Goal: Task Accomplishment & Management: Use online tool/utility

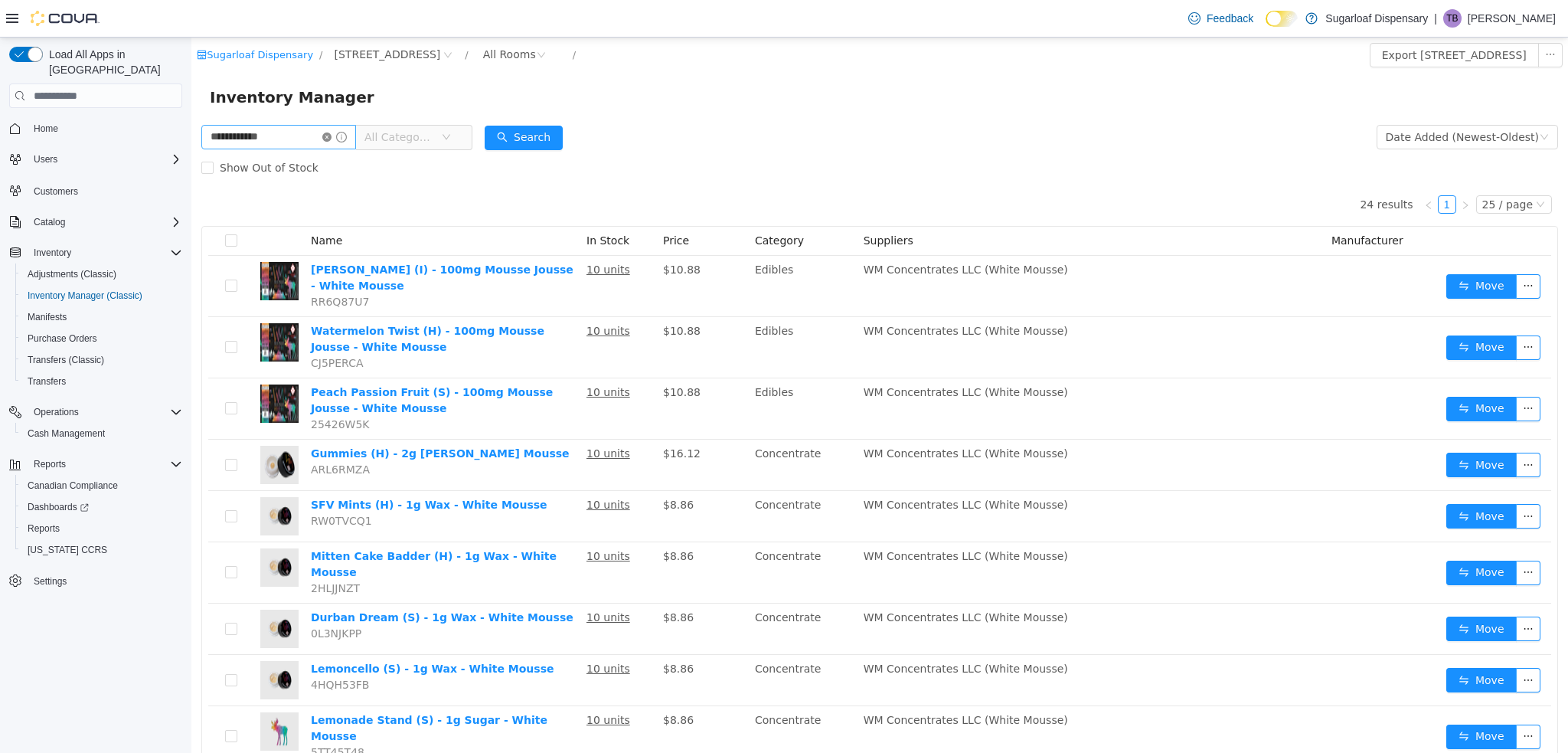
click at [332, 138] on icon "icon: close-circle" at bounding box center [327, 137] width 9 height 9
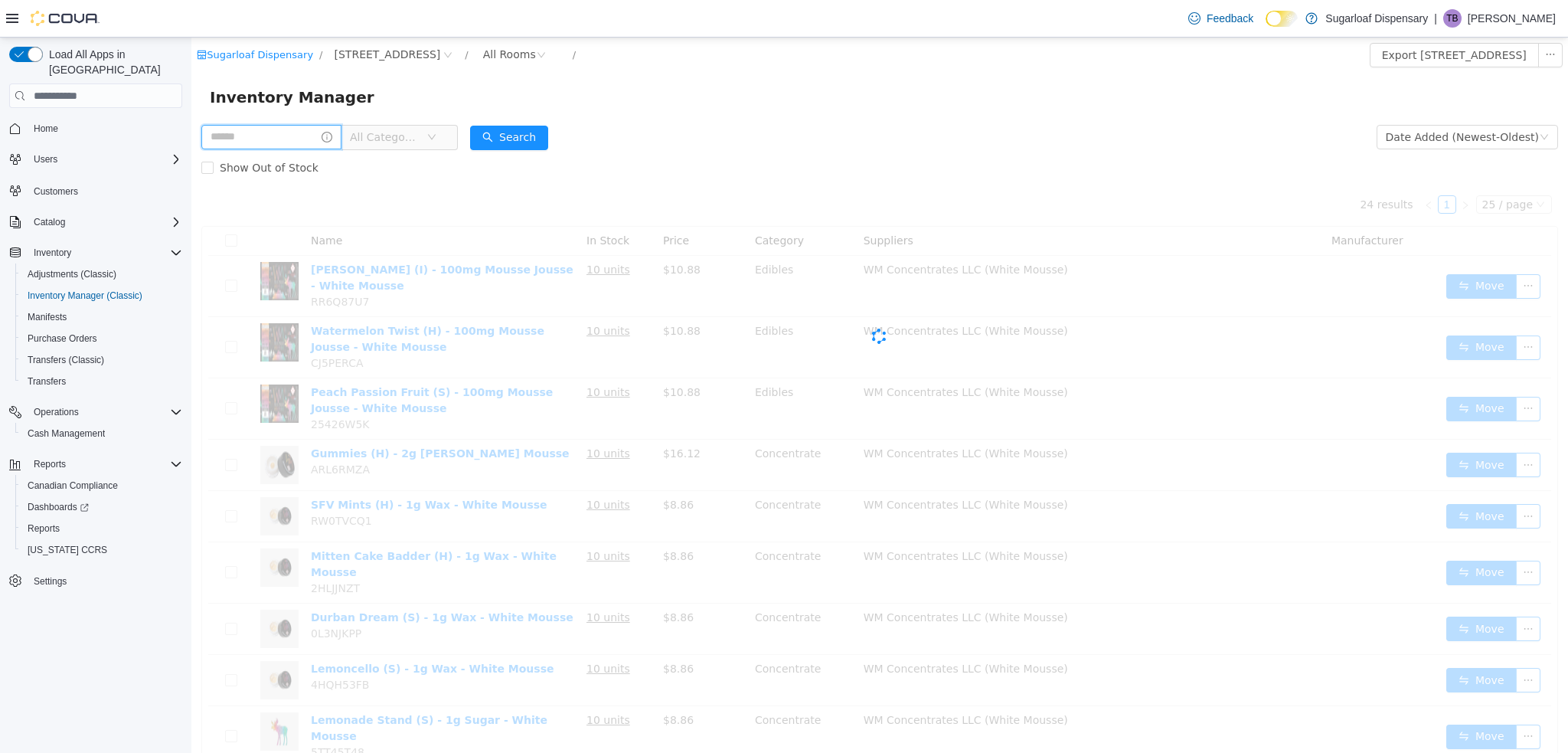
click at [281, 134] on input "text" at bounding box center [271, 137] width 140 height 24
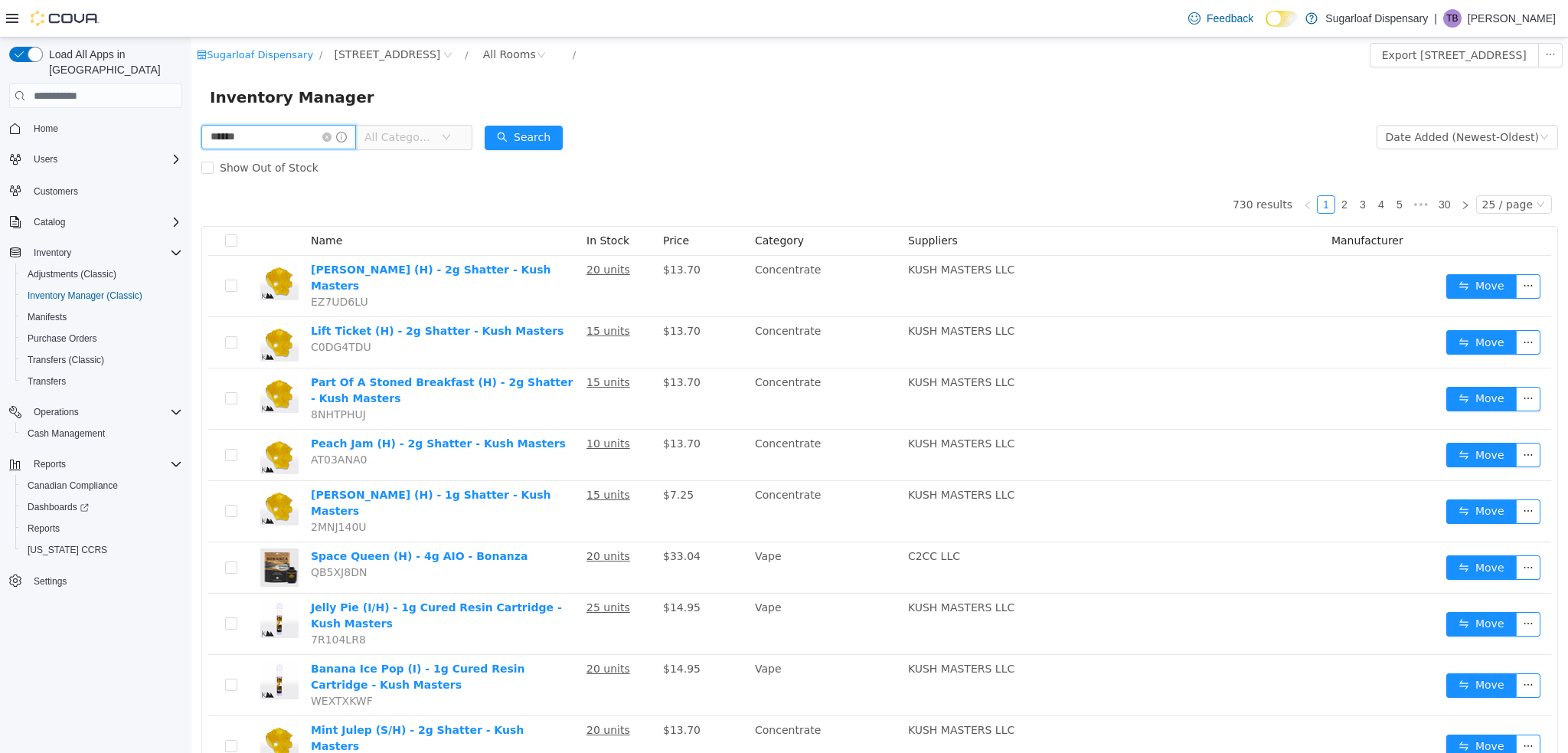
type input "******"
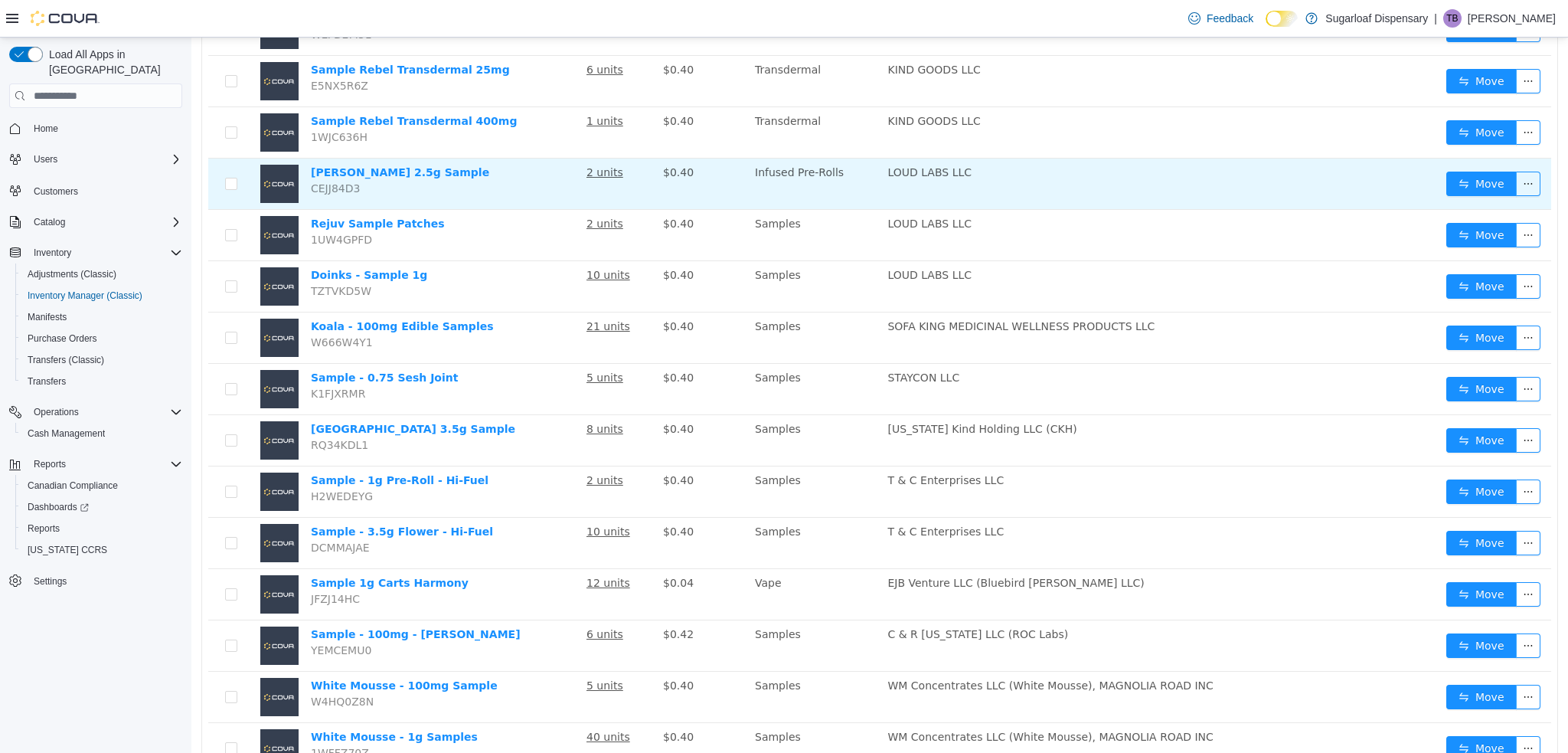
scroll to position [349, 0]
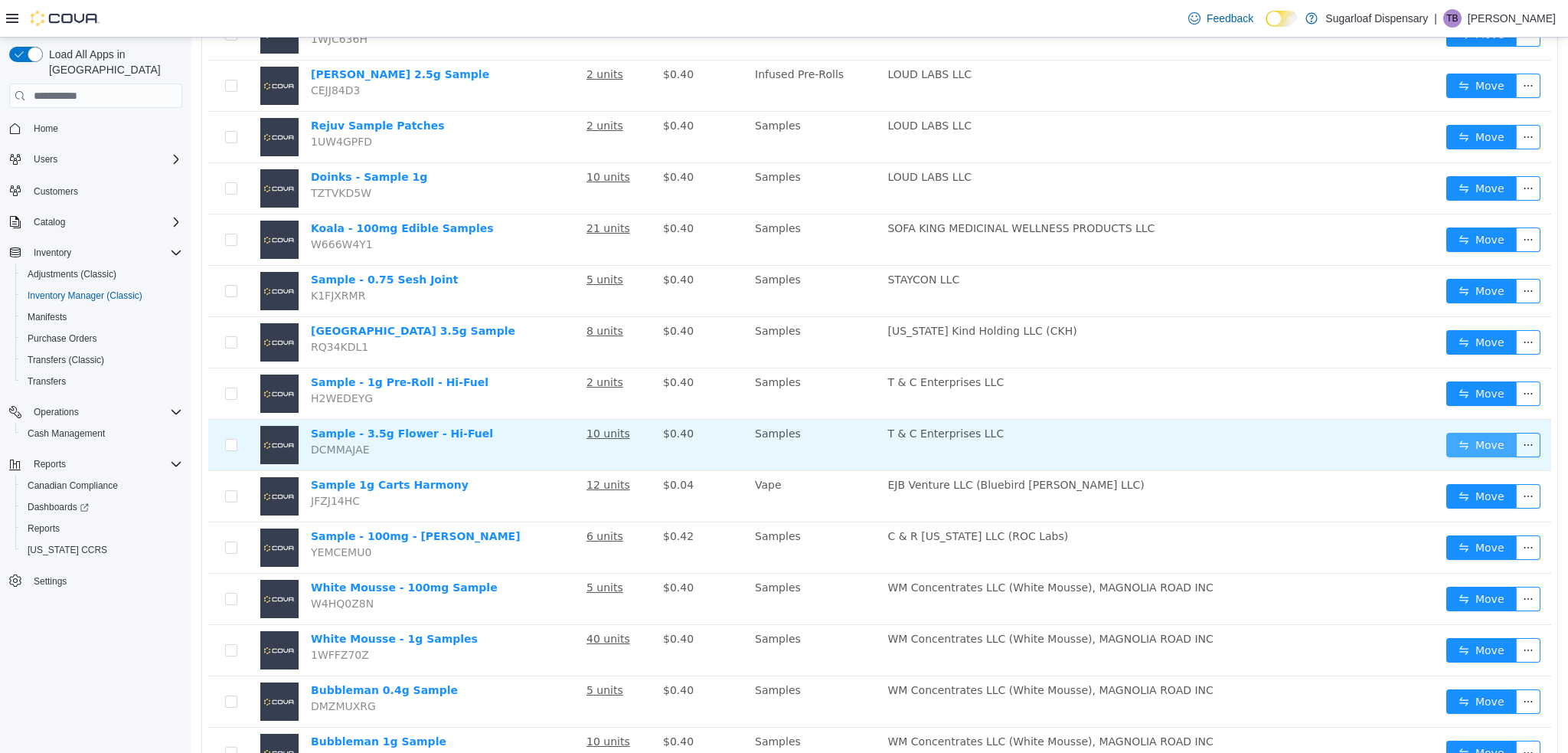
click at [1449, 442] on button "Move" at bounding box center [1480, 444] width 70 height 24
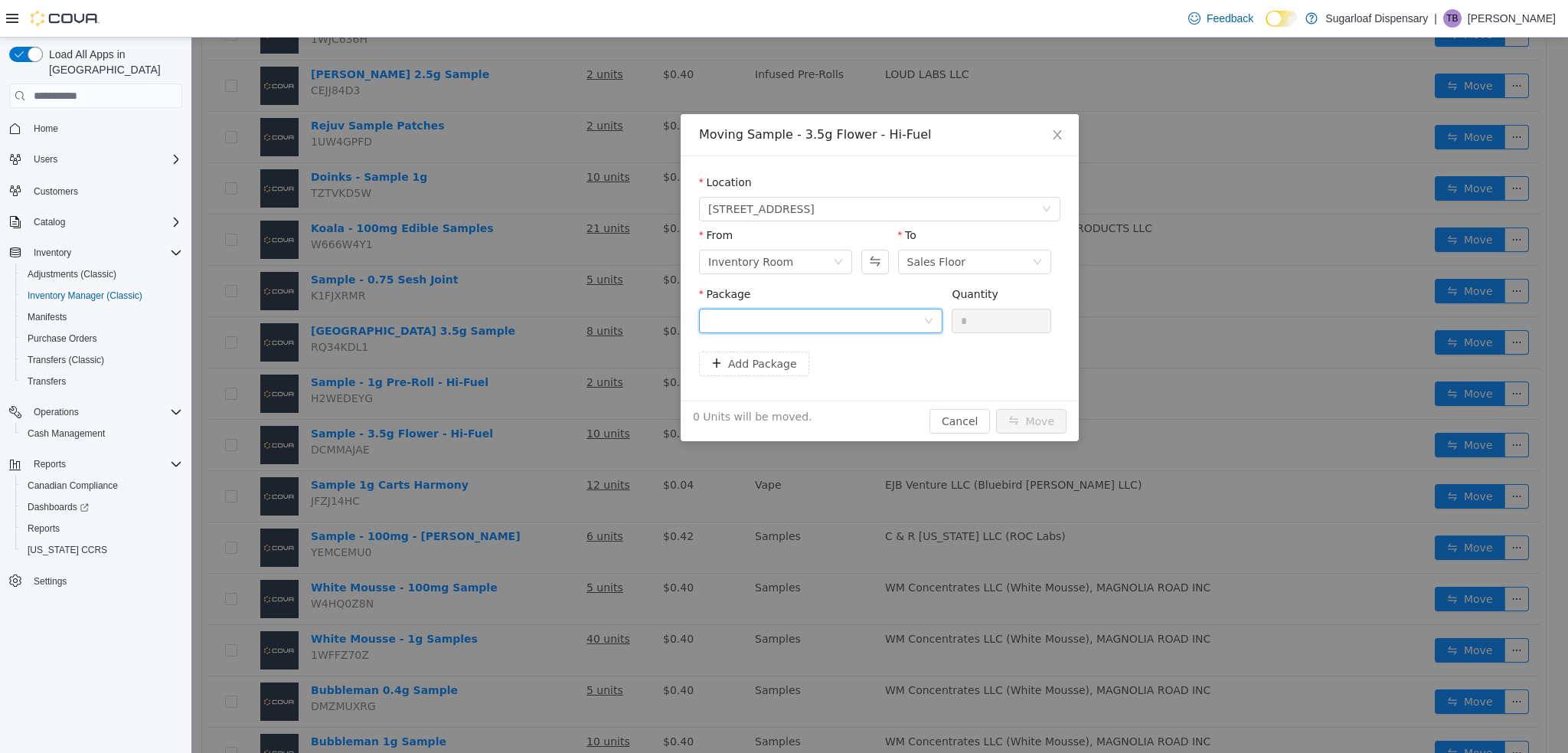
click at [919, 314] on div at bounding box center [815, 320] width 215 height 23
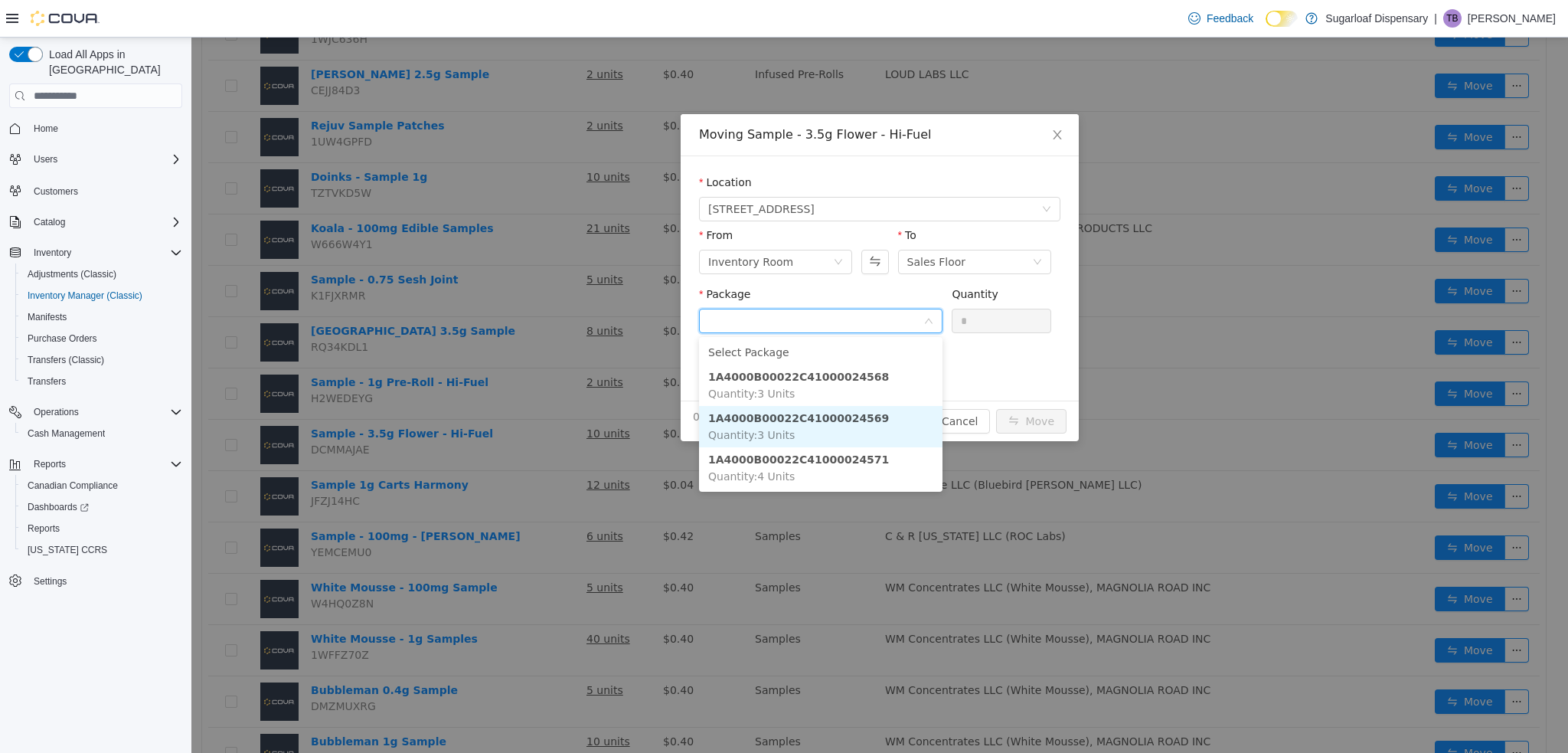
click at [825, 427] on li "1A4000B00022C41000024569 Quantity : 3 Units" at bounding box center [821, 427] width 243 height 41
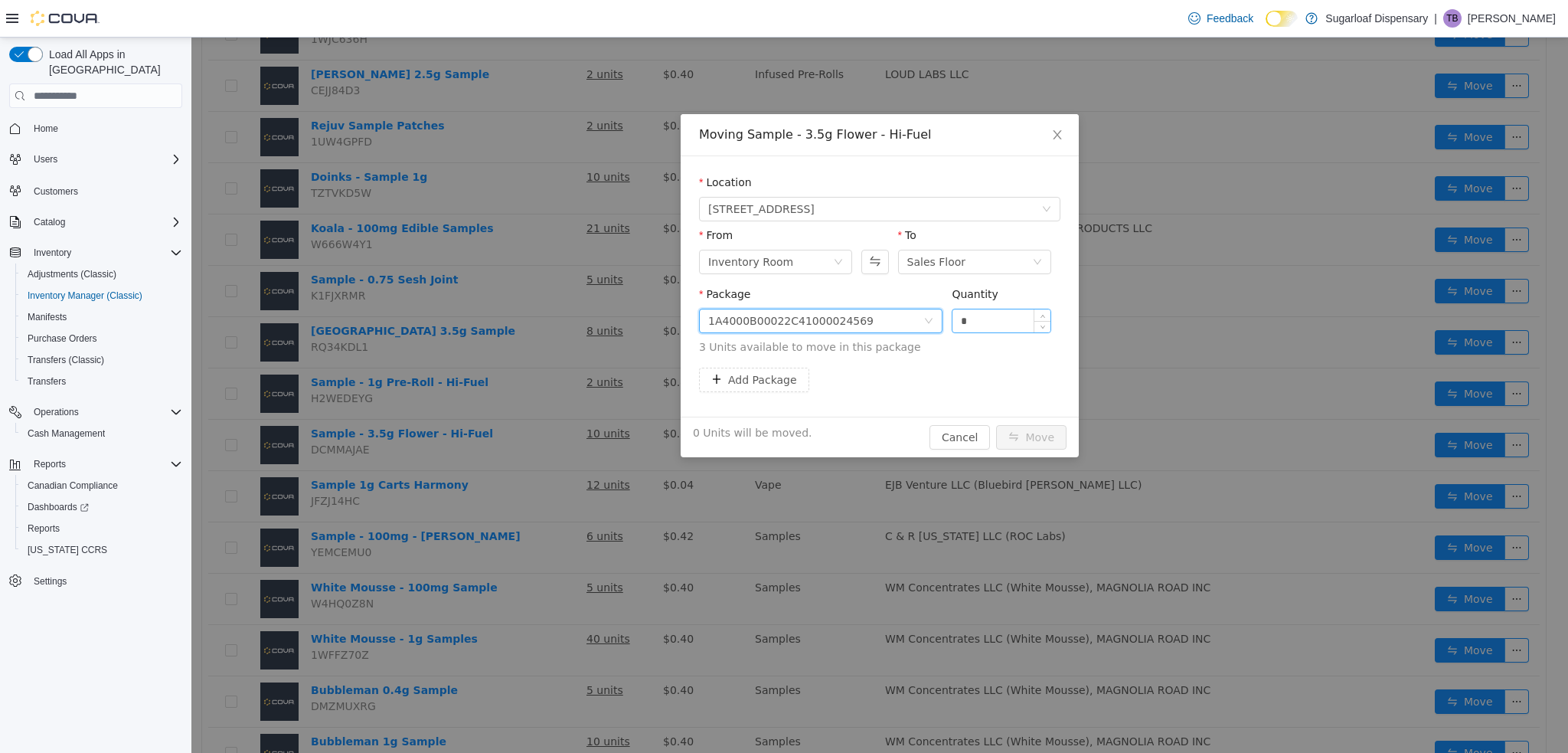
click at [975, 323] on input "*" at bounding box center [1001, 320] width 98 height 23
type input "*"
click at [1037, 437] on button "Move" at bounding box center [1031, 437] width 70 height 24
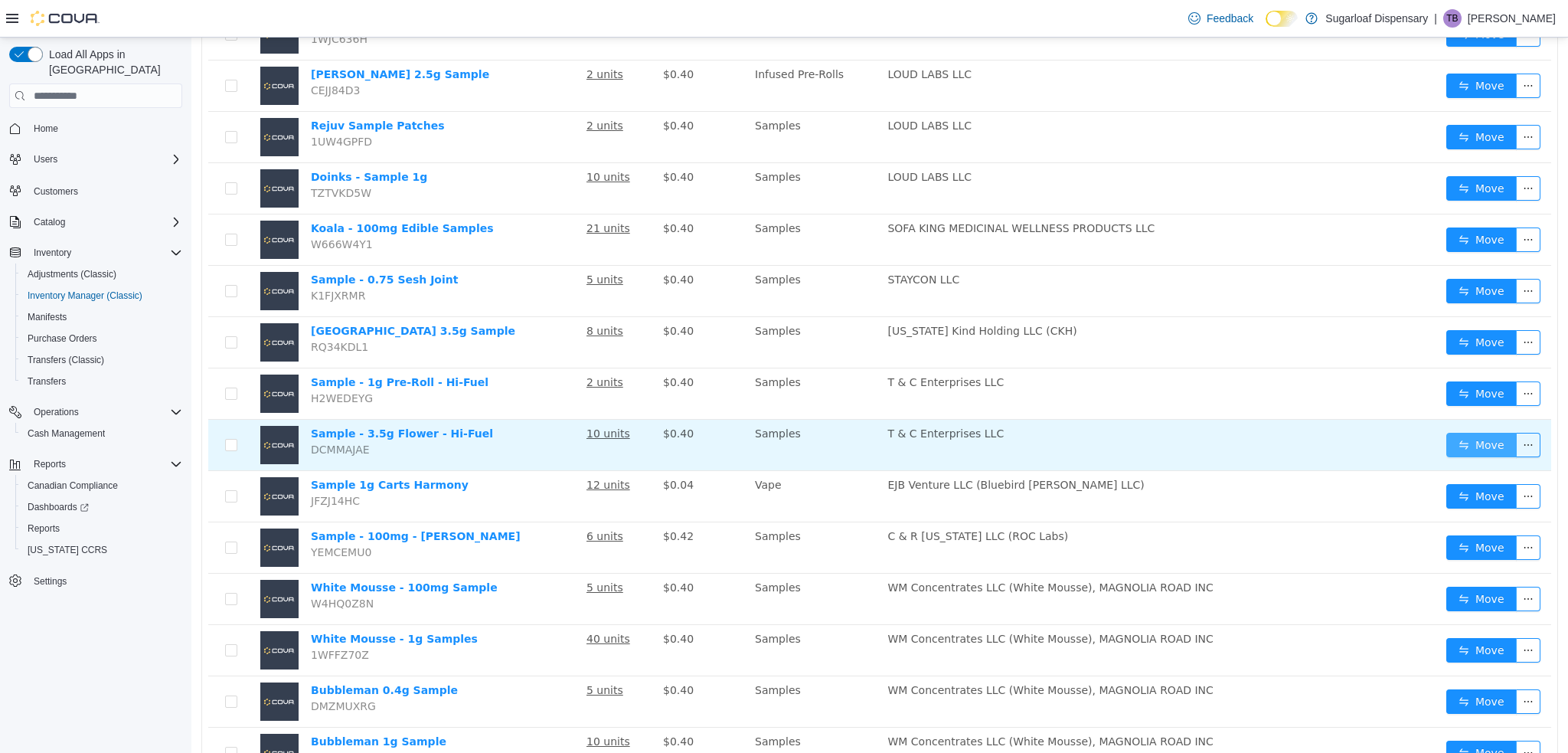
click at [1465, 437] on button "Move" at bounding box center [1480, 444] width 70 height 24
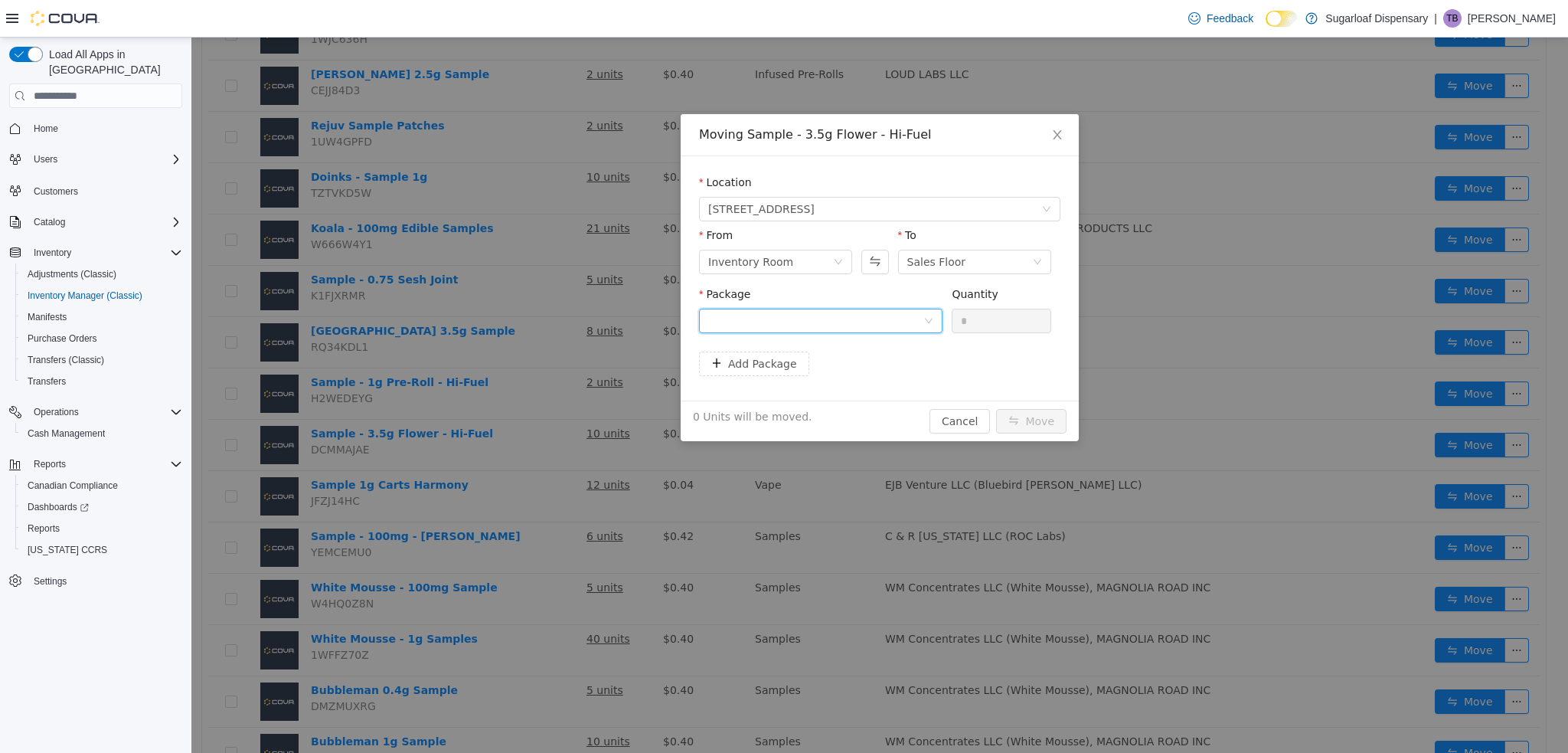
click at [882, 326] on div at bounding box center [815, 320] width 215 height 23
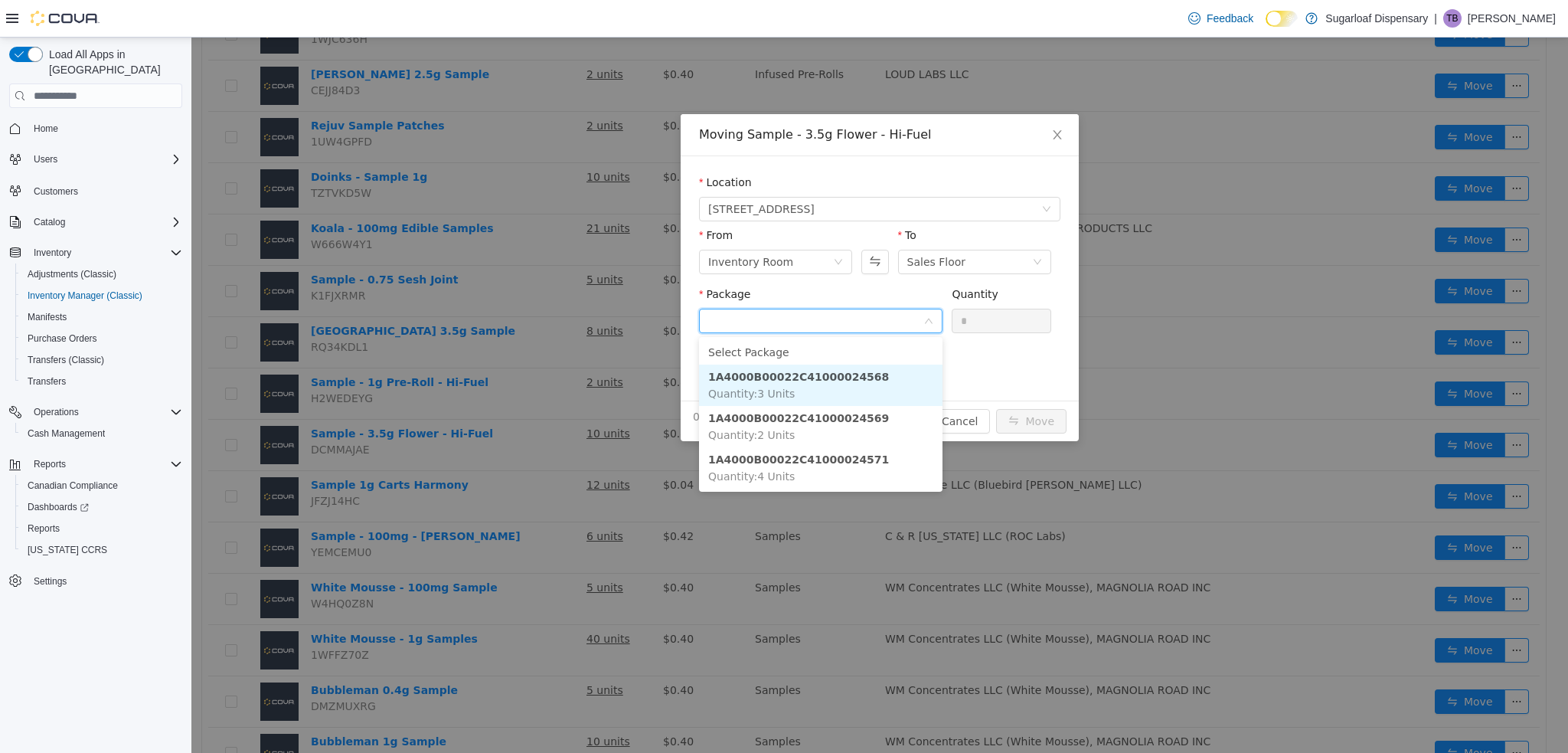
click at [835, 378] on strong "1A4000B00022C41000024568" at bounding box center [798, 377] width 181 height 13
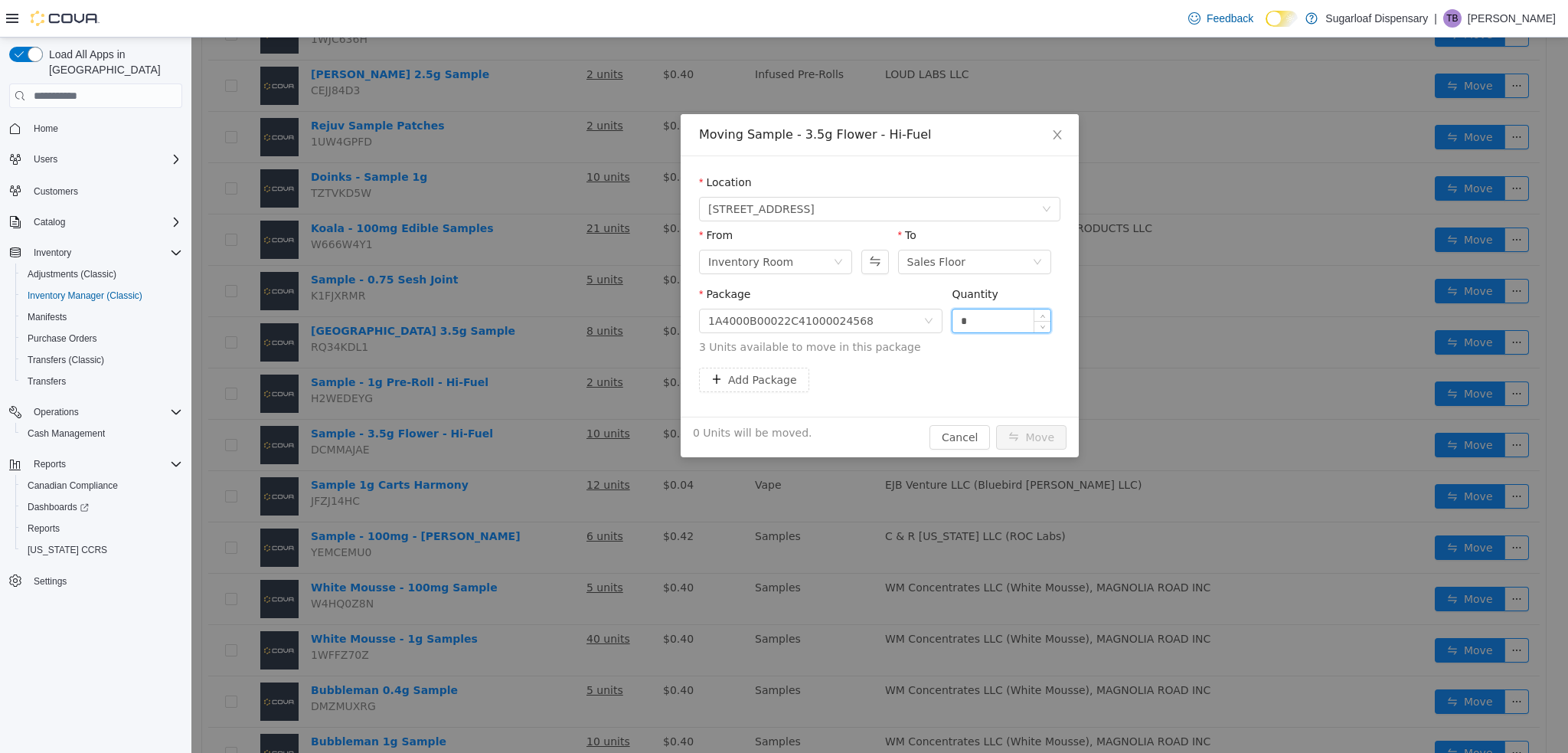
click at [1018, 321] on input "*" at bounding box center [1001, 320] width 98 height 23
type input "*"
click at [1021, 439] on button "Move" at bounding box center [1031, 437] width 70 height 24
